Goal: Information Seeking & Learning: Learn about a topic

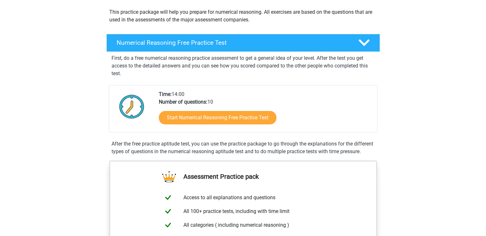
scroll to position [71, 0]
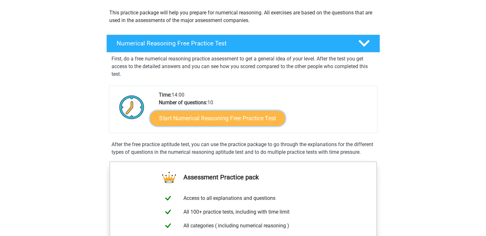
click at [227, 116] on link "Start Numerical Reasoning Free Practice Test" at bounding box center [217, 117] width 135 height 15
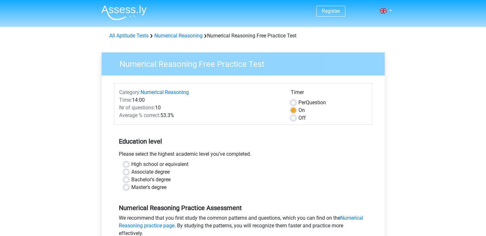
click at [131, 179] on label "Bachelor's degree" at bounding box center [150, 180] width 39 height 8
click at [125, 179] on input "Bachelor's degree" at bounding box center [126, 179] width 5 height 6
radio input "true"
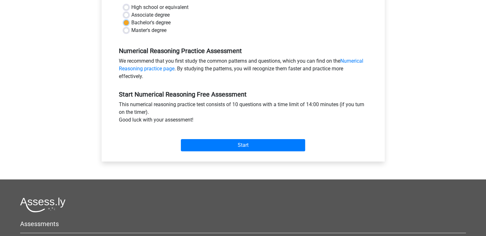
scroll to position [167, 0]
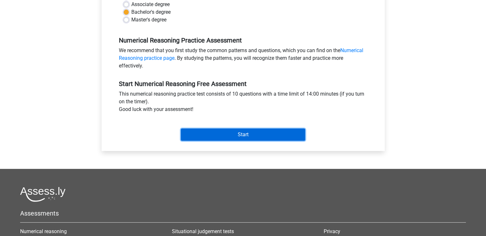
click at [253, 134] on input "Start" at bounding box center [243, 134] width 124 height 12
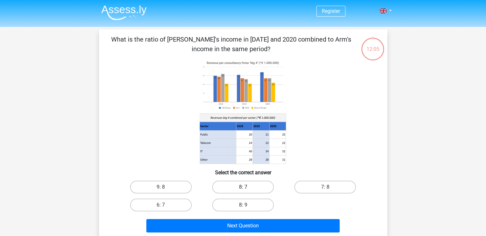
click at [246, 185] on label "8: 7" at bounding box center [243, 186] width 62 height 13
click at [246, 187] on input "8: 7" at bounding box center [245, 189] width 4 height 4
radio input "true"
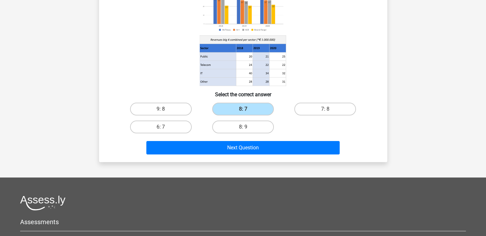
scroll to position [80, 0]
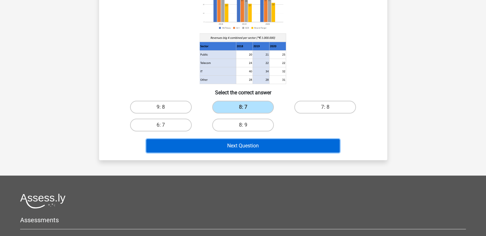
click at [255, 146] on button "Next Question" at bounding box center [242, 145] width 193 height 13
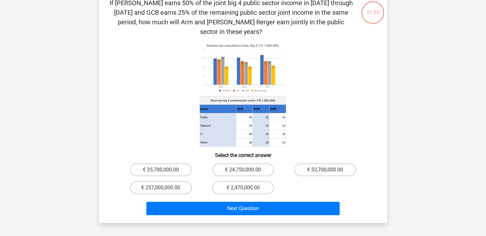
scroll to position [29, 0]
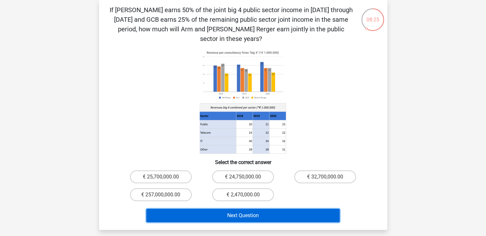
click at [253, 208] on button "Next Question" at bounding box center [242, 214] width 193 height 13
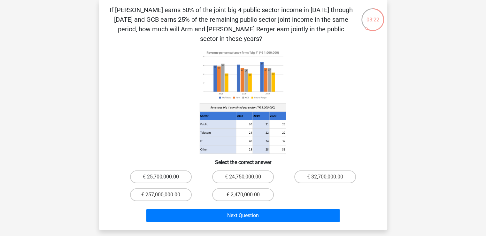
click at [148, 170] on label "€ 25,700,000.00" at bounding box center [161, 176] width 62 height 13
click at [161, 177] on input "€ 25,700,000.00" at bounding box center [163, 179] width 4 height 4
radio input "true"
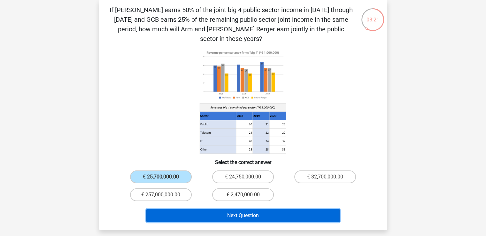
click at [277, 208] on button "Next Question" at bounding box center [242, 214] width 193 height 13
click at [246, 208] on button "Next Question" at bounding box center [242, 214] width 193 height 13
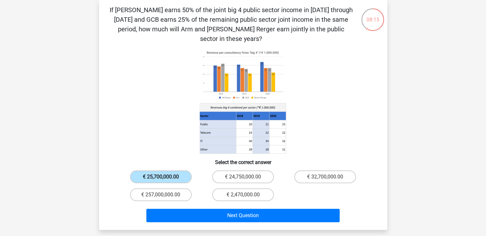
click at [167, 170] on label "€ 25,700,000.00" at bounding box center [161, 176] width 62 height 13
click at [165, 177] on input "€ 25,700,000.00" at bounding box center [163, 179] width 4 height 4
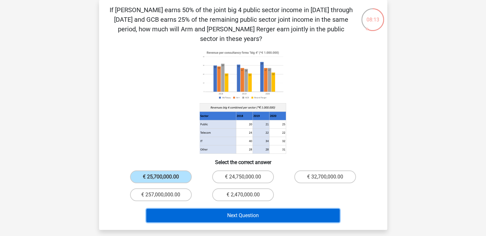
click at [256, 208] on button "Next Question" at bounding box center [242, 214] width 193 height 13
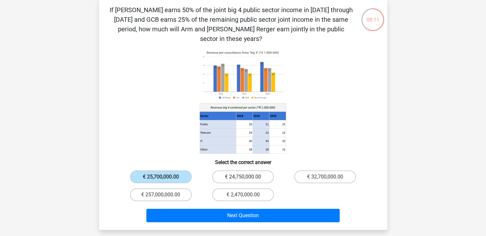
click at [240, 170] on label "€ 24,750,000.00" at bounding box center [243, 176] width 62 height 13
click at [243, 177] on input "€ 24,750,000.00" at bounding box center [245, 179] width 4 height 4
radio input "true"
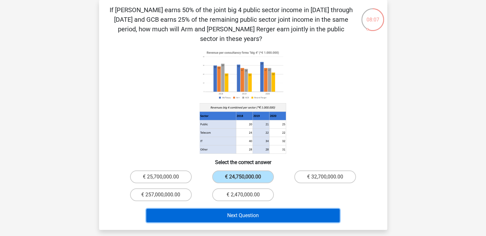
click at [263, 208] on button "Next Question" at bounding box center [242, 214] width 193 height 13
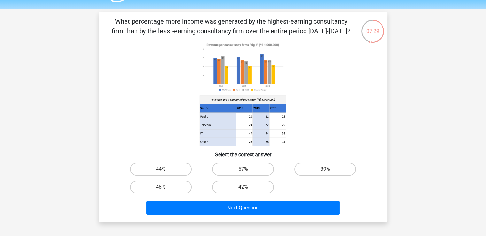
scroll to position [18, 0]
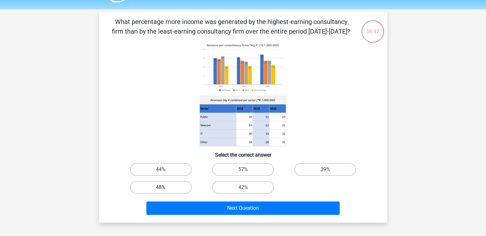
click at [171, 183] on label "48%" at bounding box center [161, 187] width 62 height 13
click at [165, 187] on input "48%" at bounding box center [163, 189] width 4 height 4
radio input "true"
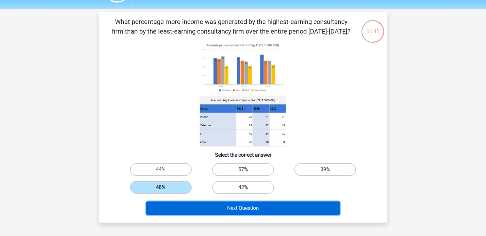
click at [250, 208] on button "Next Question" at bounding box center [242, 207] width 193 height 13
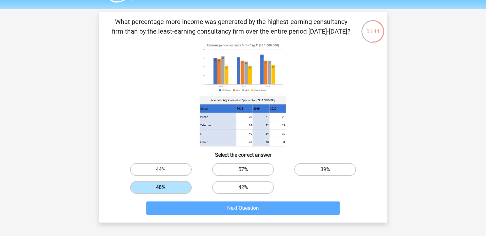
scroll to position [29, 0]
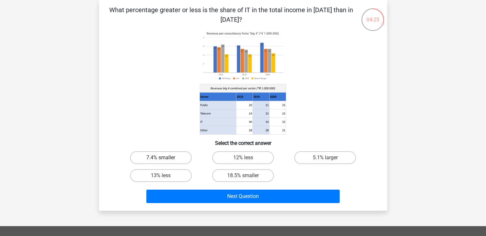
click at [168, 160] on label "7.4% smaller" at bounding box center [161, 157] width 62 height 13
click at [165, 160] on input "7.4% smaller" at bounding box center [163, 159] width 4 height 4
radio input "true"
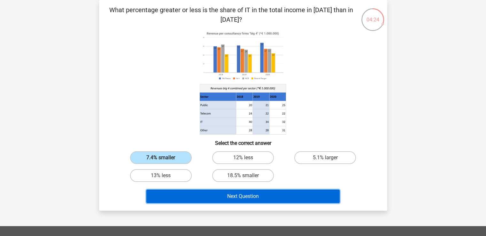
click at [254, 196] on button "Next Question" at bounding box center [242, 195] width 193 height 13
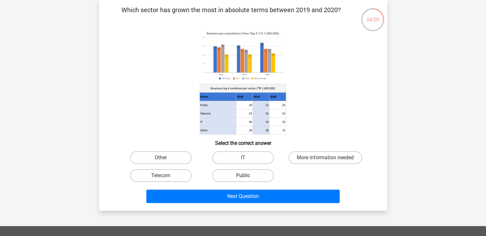
click at [250, 173] on label "Public" at bounding box center [243, 175] width 62 height 13
click at [247, 175] on input "Public" at bounding box center [245, 177] width 4 height 4
radio input "true"
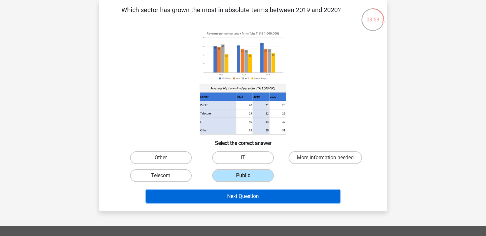
click at [266, 199] on button "Next Question" at bounding box center [242, 195] width 193 height 13
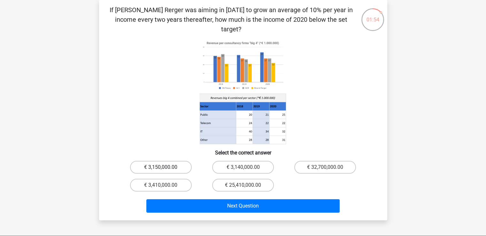
click at [174, 161] on label "€ 3,150,000.00" at bounding box center [161, 167] width 62 height 13
click at [165, 167] on input "€ 3,150,000.00" at bounding box center [163, 169] width 4 height 4
radio input "true"
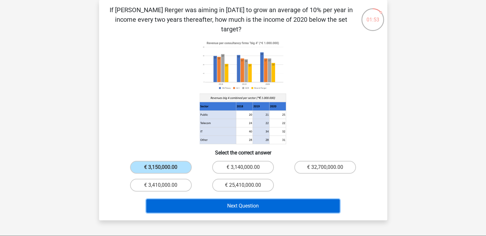
click at [266, 199] on button "Next Question" at bounding box center [242, 205] width 193 height 13
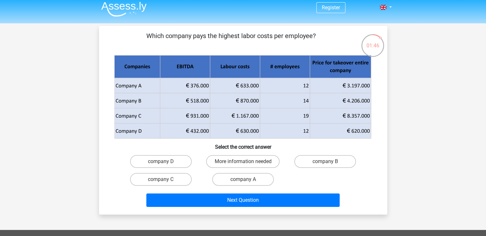
scroll to position [0, 0]
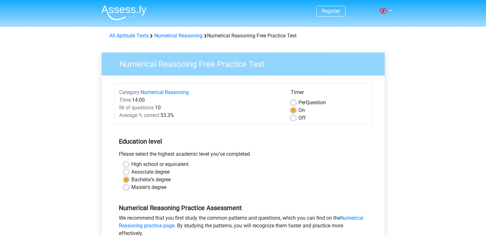
scroll to position [167, 0]
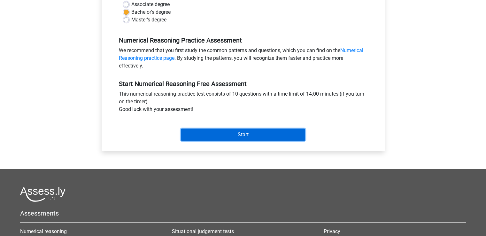
click at [240, 135] on input "Start" at bounding box center [243, 134] width 124 height 12
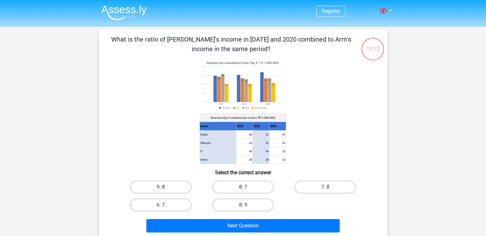
click at [245, 183] on label "8: 7" at bounding box center [243, 186] width 62 height 13
click at [245, 187] on input "8: 7" at bounding box center [245, 189] width 4 height 4
radio input "true"
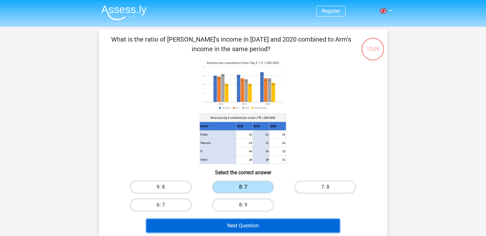
click at [257, 223] on button "Next Question" at bounding box center [242, 225] width 193 height 13
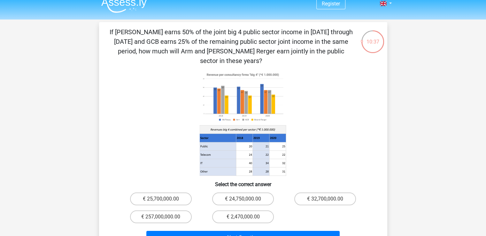
scroll to position [4, 0]
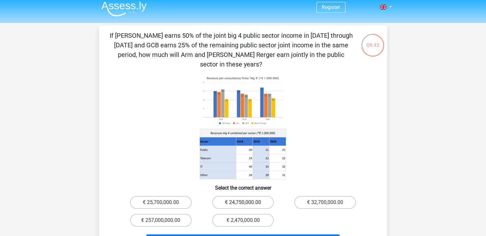
click at [233, 196] on label "€ 24,750,000.00" at bounding box center [243, 202] width 62 height 13
click at [243, 202] on input "€ 24,750,000.00" at bounding box center [245, 204] width 4 height 4
radio input "true"
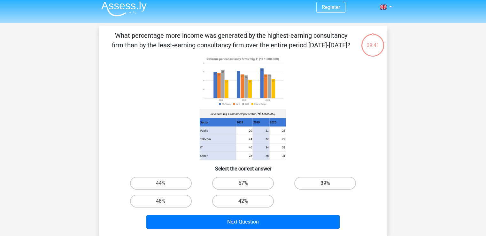
scroll to position [29, 0]
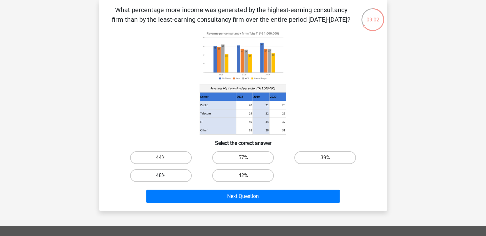
click at [166, 173] on label "48%" at bounding box center [161, 175] width 62 height 13
click at [165, 175] on input "48%" at bounding box center [163, 177] width 4 height 4
radio input "true"
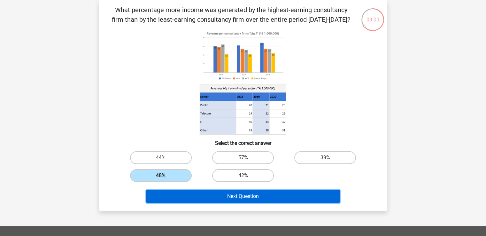
click at [263, 194] on button "Next Question" at bounding box center [242, 195] width 193 height 13
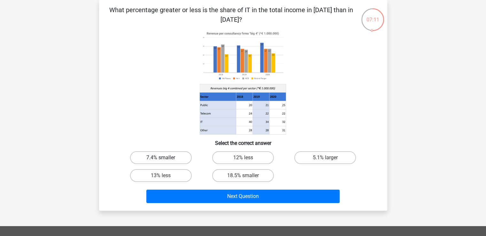
click at [169, 159] on label "7.4% smaller" at bounding box center [161, 157] width 62 height 13
click at [165, 159] on input "7.4% smaller" at bounding box center [163, 159] width 4 height 4
radio input "true"
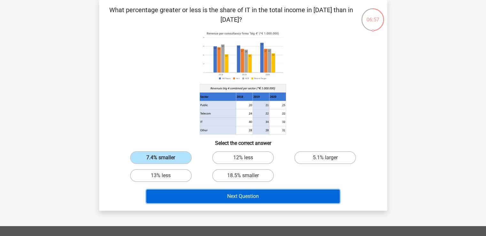
click at [250, 195] on button "Next Question" at bounding box center [242, 195] width 193 height 13
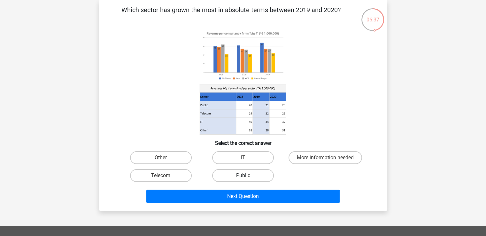
click at [242, 177] on label "Public" at bounding box center [243, 175] width 62 height 13
click at [243, 177] on input "Public" at bounding box center [245, 177] width 4 height 4
radio input "true"
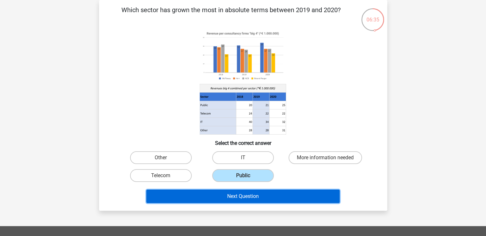
click at [258, 202] on button "Next Question" at bounding box center [242, 195] width 193 height 13
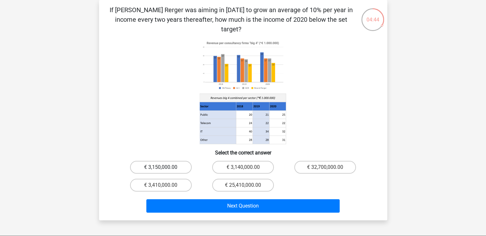
click at [159, 161] on label "€ 3,150,000.00" at bounding box center [161, 167] width 62 height 13
click at [161, 167] on input "€ 3,150,000.00" at bounding box center [163, 169] width 4 height 4
radio input "true"
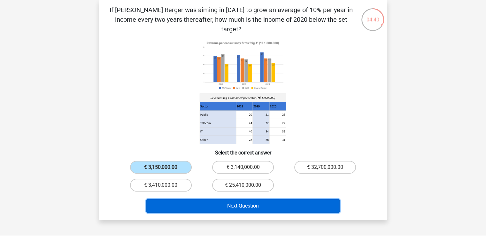
click at [236, 199] on button "Next Question" at bounding box center [242, 205] width 193 height 13
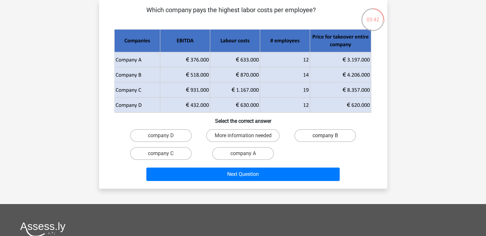
click at [336, 135] on label "company B" at bounding box center [325, 135] width 62 height 13
click at [329, 135] on input "company B" at bounding box center [327, 137] width 4 height 4
radio input "true"
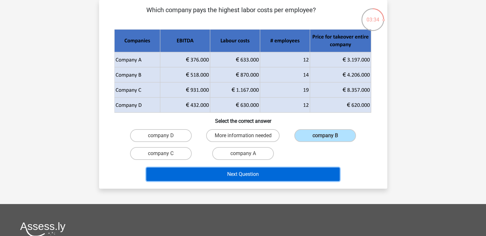
click at [272, 171] on button "Next Question" at bounding box center [242, 173] width 193 height 13
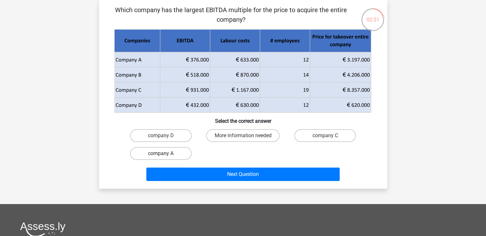
click at [165, 151] on label "company A" at bounding box center [161, 153] width 62 height 13
click at [165, 153] on input "company A" at bounding box center [163, 155] width 4 height 4
radio input "true"
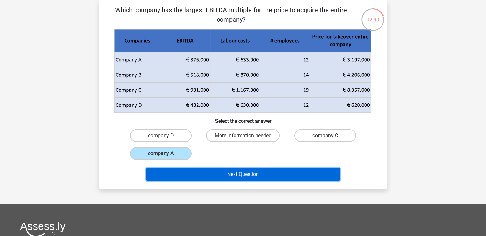
click at [238, 170] on button "Next Question" at bounding box center [242, 173] width 193 height 13
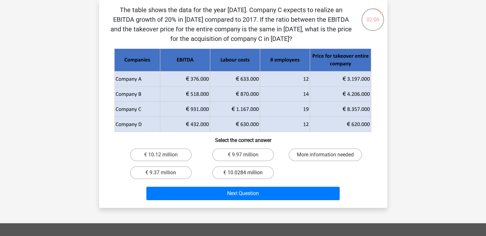
click at [248, 171] on label "€ 10.0284 million" at bounding box center [243, 172] width 62 height 13
click at [247, 172] on input "€ 10.0284 million" at bounding box center [245, 174] width 4 height 4
radio input "true"
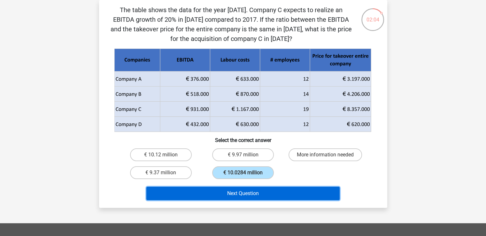
click at [265, 192] on button "Next Question" at bounding box center [242, 192] width 193 height 13
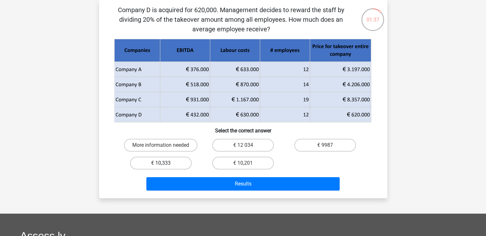
click at [166, 161] on label "€ 10,333" at bounding box center [161, 162] width 62 height 13
click at [165, 163] on input "€ 10,333" at bounding box center [163, 165] width 4 height 4
radio input "true"
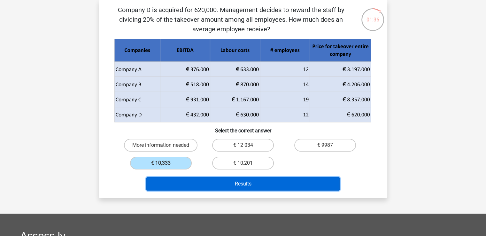
click at [259, 183] on button "Results" at bounding box center [242, 183] width 193 height 13
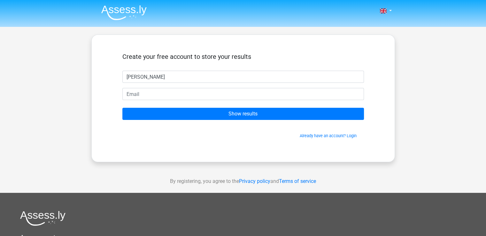
type input "[PERSON_NAME]"
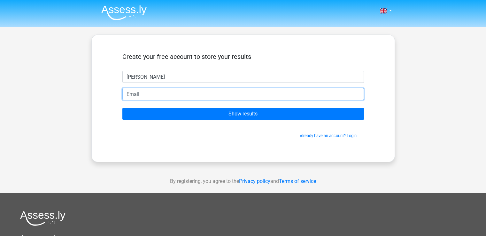
click at [161, 95] on input "email" at bounding box center [242, 94] width 241 height 12
type input "[EMAIL_ADDRESS][DOMAIN_NAME]"
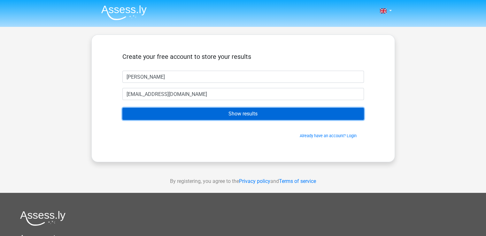
click at [259, 113] on input "Show results" at bounding box center [242, 114] width 241 height 12
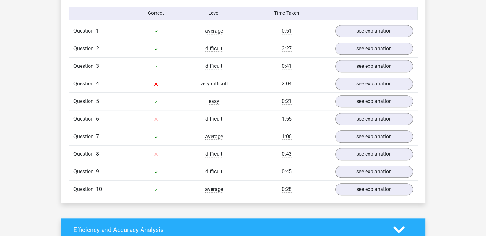
scroll to position [524, 0]
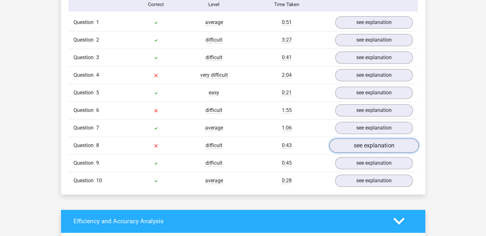
click at [366, 145] on link "see explanation" at bounding box center [373, 145] width 89 height 14
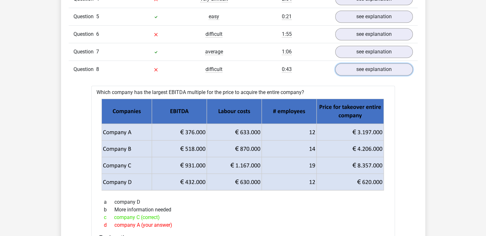
scroll to position [600, 0]
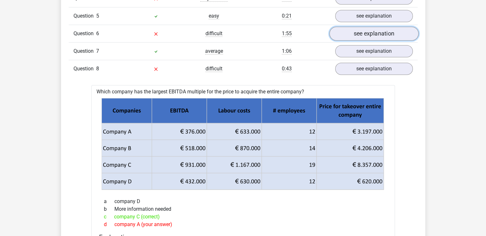
click at [388, 35] on link "see explanation" at bounding box center [373, 33] width 89 height 14
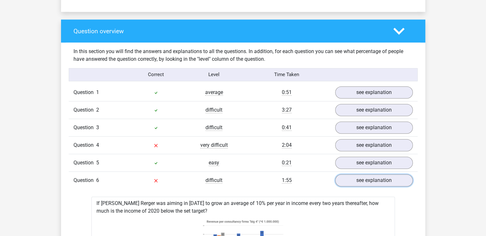
scroll to position [465, 0]
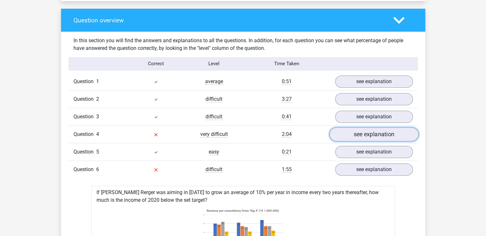
click at [368, 132] on link "see explanation" at bounding box center [373, 134] width 89 height 14
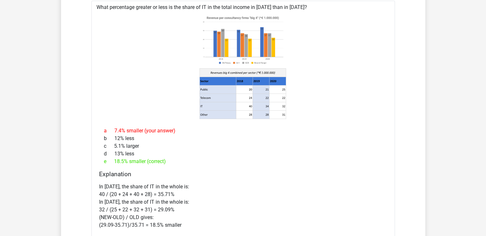
scroll to position [624, 0]
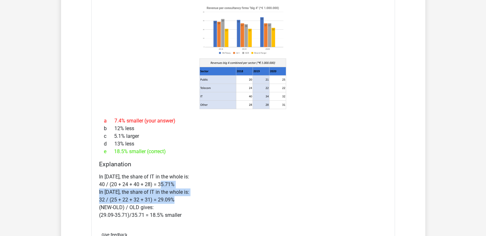
drag, startPoint x: 160, startPoint y: 182, endPoint x: 189, endPoint y: 198, distance: 33.4
click at [189, 198] on p "In 2018, the share of IT in the whole is: 40 / (20 + 24 + 40 + 28) = 35.71% In …" at bounding box center [243, 196] width 288 height 46
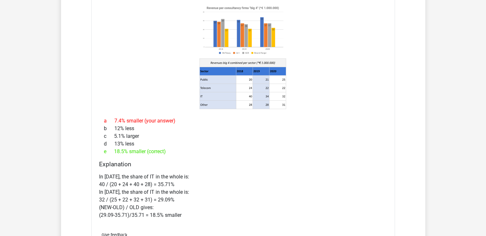
drag, startPoint x: 152, startPoint y: 214, endPoint x: 204, endPoint y: 210, distance: 52.2
click at [204, 210] on p "In 2018, the share of IT in the whole is: 40 / (20 + 24 + 40 + 28) = 35.71% In …" at bounding box center [243, 196] width 288 height 46
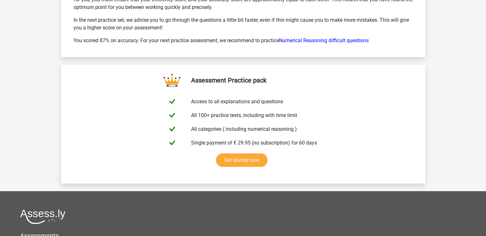
scroll to position [1798, 0]
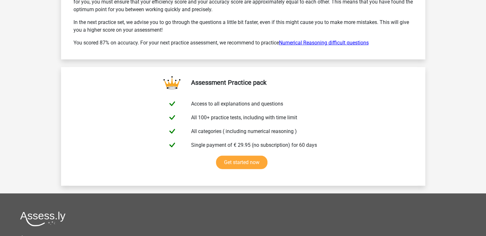
click at [345, 40] on link "Numerical Reasoning difficult questions" at bounding box center [324, 43] width 90 height 6
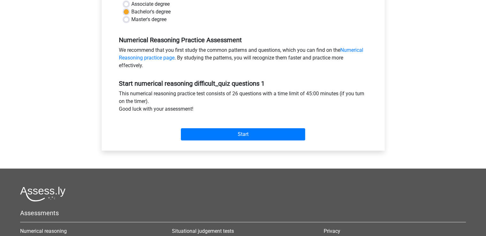
scroll to position [168, 0]
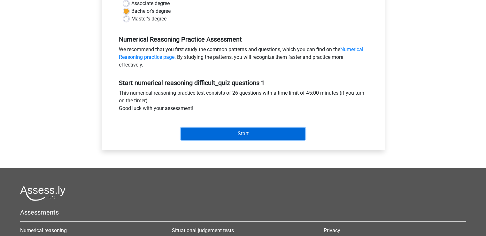
click at [248, 132] on input "Start" at bounding box center [243, 133] width 124 height 12
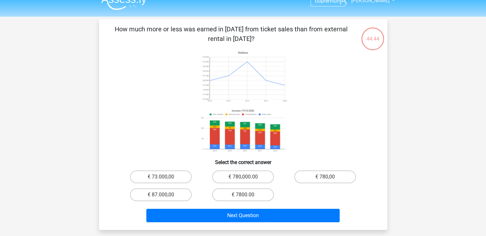
scroll to position [11, 0]
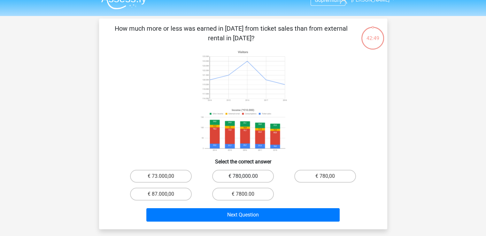
click at [244, 174] on label "€ 780,000.00" at bounding box center [243, 176] width 62 height 13
click at [244, 176] on input "€ 780,000.00" at bounding box center [245, 178] width 4 height 4
radio input "true"
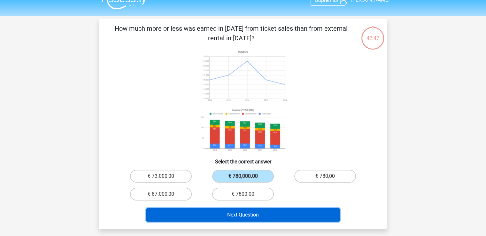
click at [246, 211] on button "Next Question" at bounding box center [242, 214] width 193 height 13
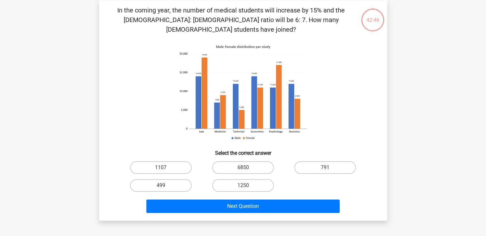
scroll to position [29, 0]
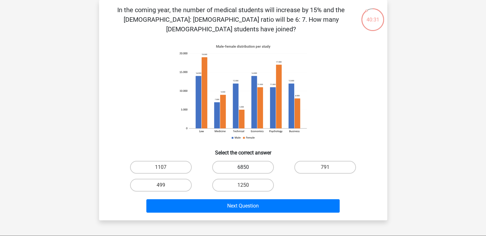
click at [254, 161] on label "6850" at bounding box center [243, 167] width 62 height 13
click at [247, 167] on input "6850" at bounding box center [245, 169] width 4 height 4
radio input "true"
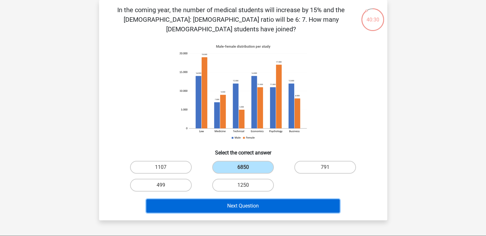
click at [249, 199] on button "Next Question" at bounding box center [242, 205] width 193 height 13
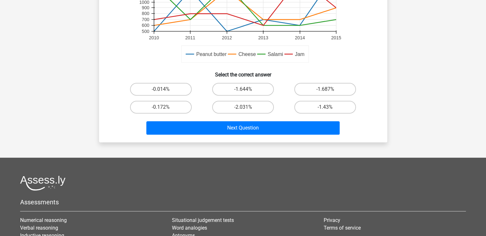
scroll to position [208, 0]
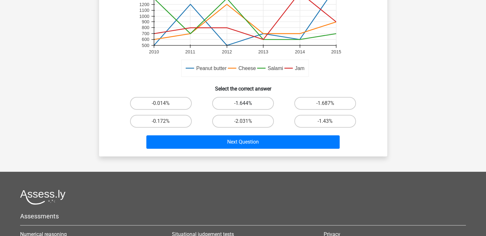
click at [250, 103] on label "-1.644%" at bounding box center [243, 103] width 62 height 13
click at [247, 103] on input "-1.644%" at bounding box center [245, 105] width 4 height 4
radio input "true"
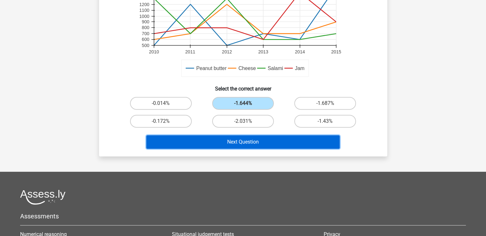
click at [266, 141] on button "Next Question" at bounding box center [242, 141] width 193 height 13
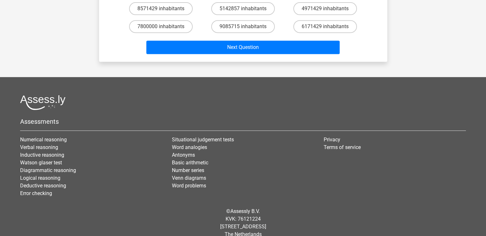
scroll to position [293, 0]
